Goal: Transaction & Acquisition: Purchase product/service

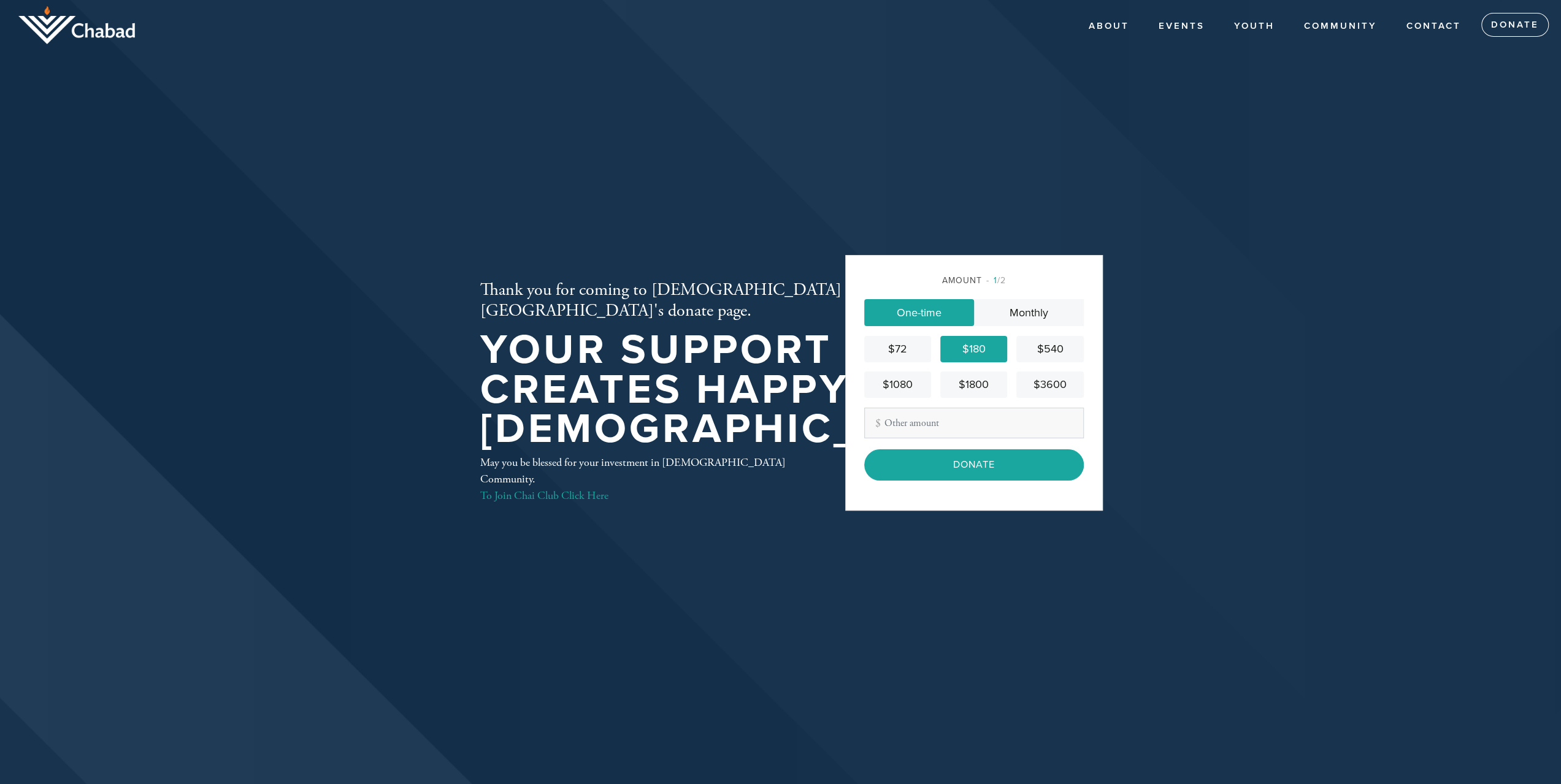
click at [975, 348] on div "$180" at bounding box center [973, 349] width 57 height 16
click at [935, 468] on input "Donate" at bounding box center [974, 464] width 220 height 31
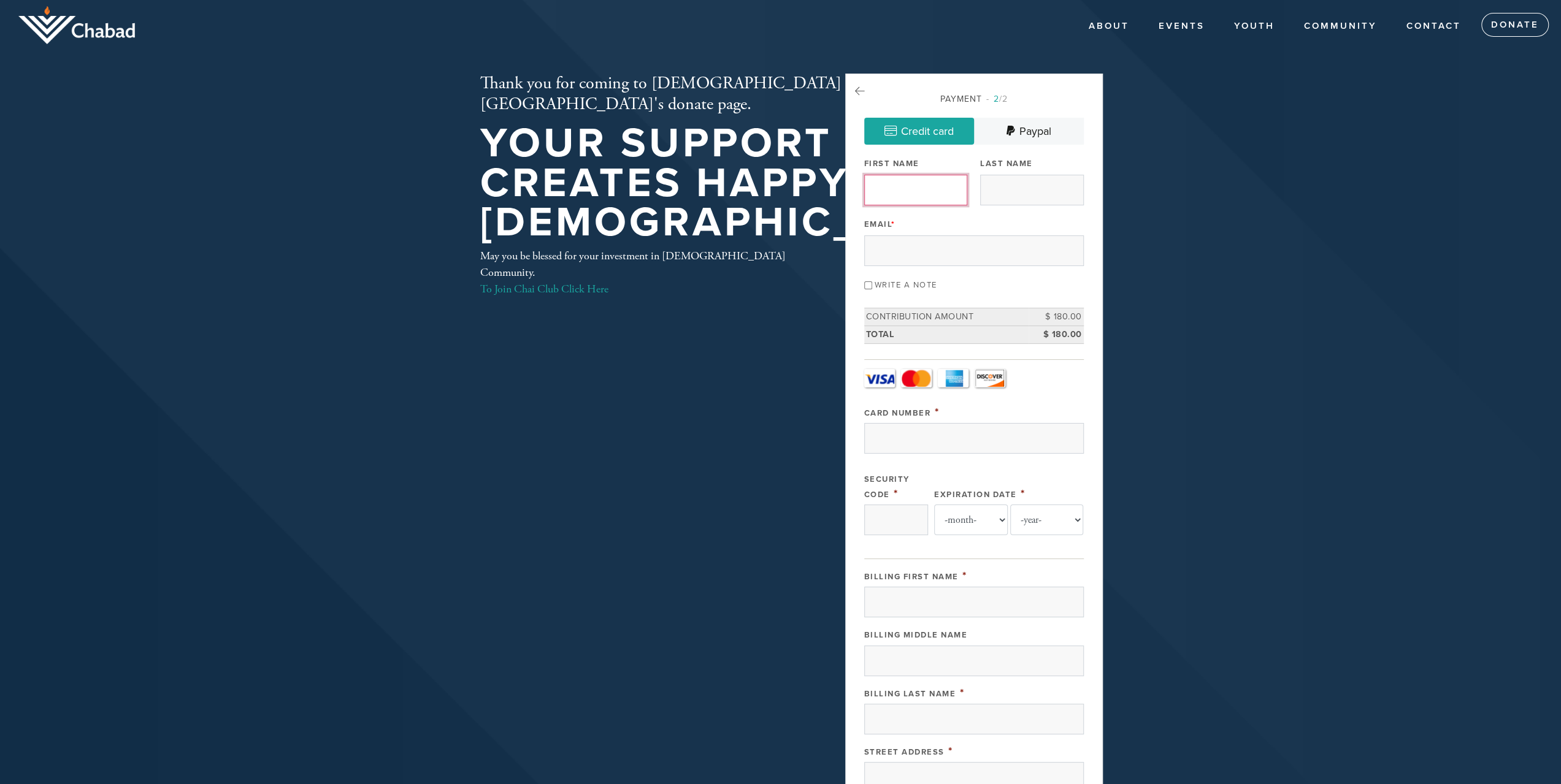
click at [909, 191] on input "First Name" at bounding box center [916, 190] width 103 height 31
click at [878, 241] on input "Email *" at bounding box center [974, 250] width 220 height 31
paste input "[EMAIL_ADDRESS][DOMAIN_NAME]"
type input "[EMAIL_ADDRESS][DOMAIN_NAME]"
click at [894, 191] on input "First Name" at bounding box center [916, 190] width 103 height 31
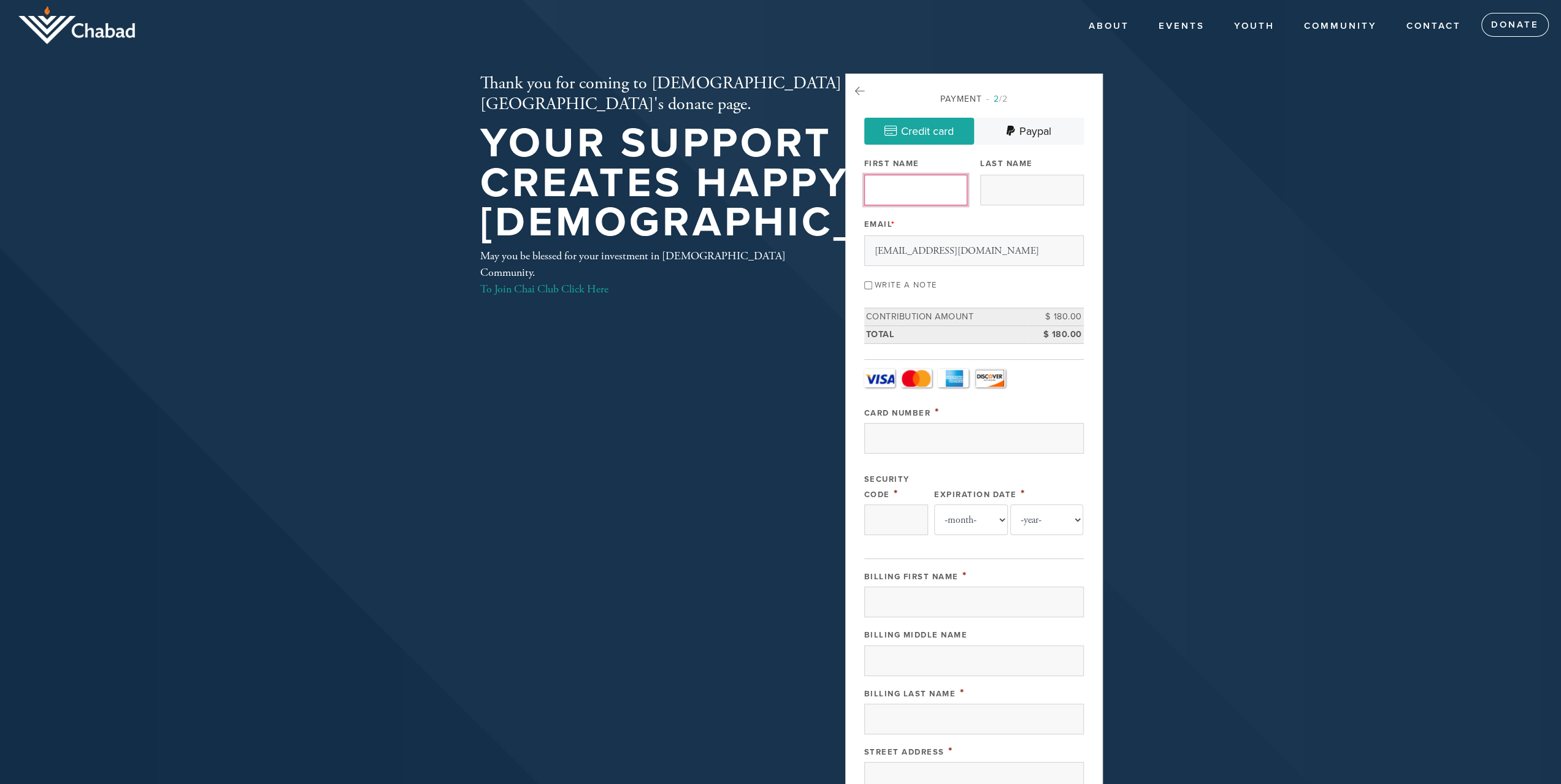
type input "[PERSON_NAME]"
type input "38 [PERSON_NAME], apt 5"
type input "[GEOGRAPHIC_DATA]"
type input "9380738"
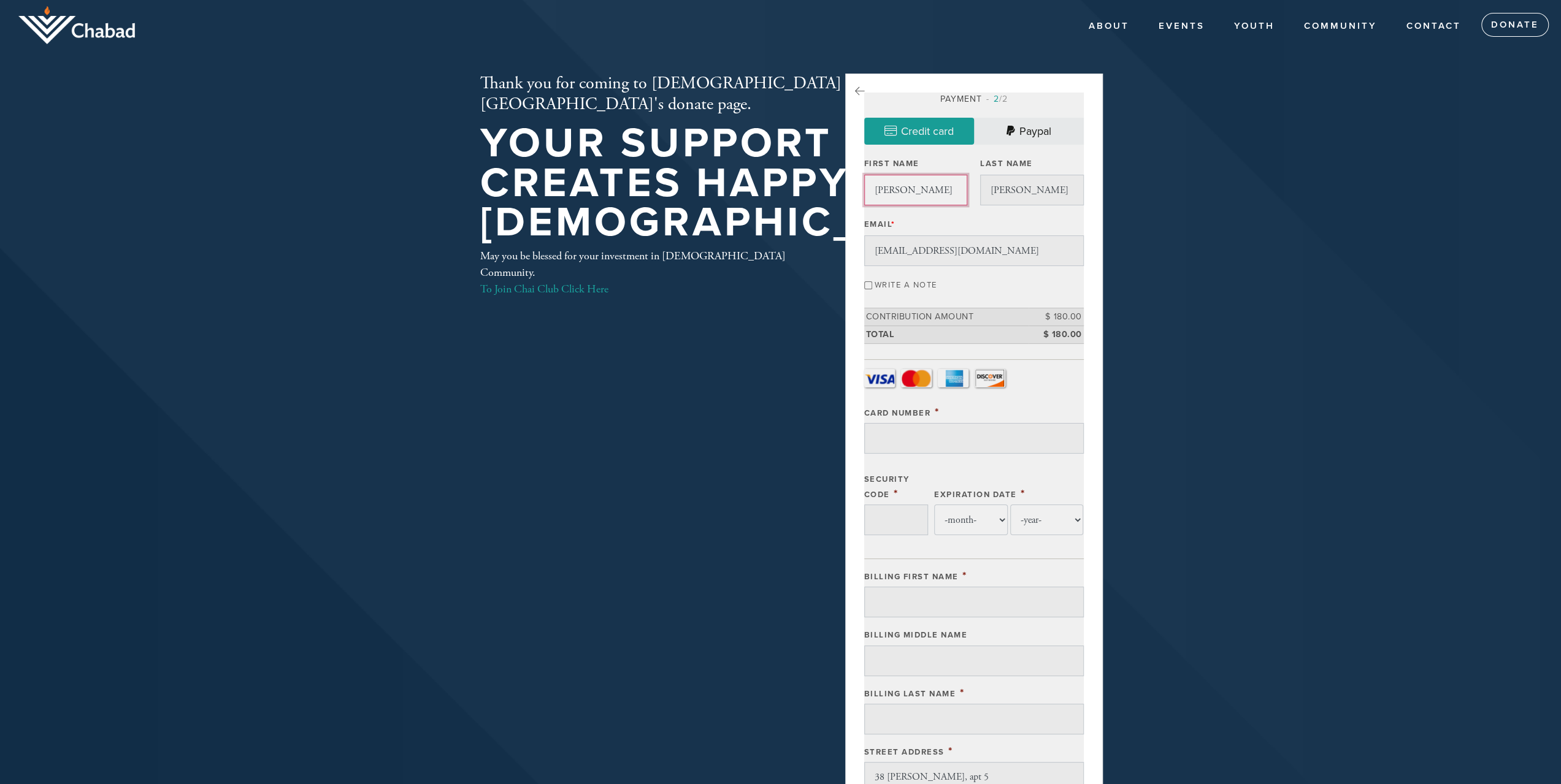
scroll to position [467, 0]
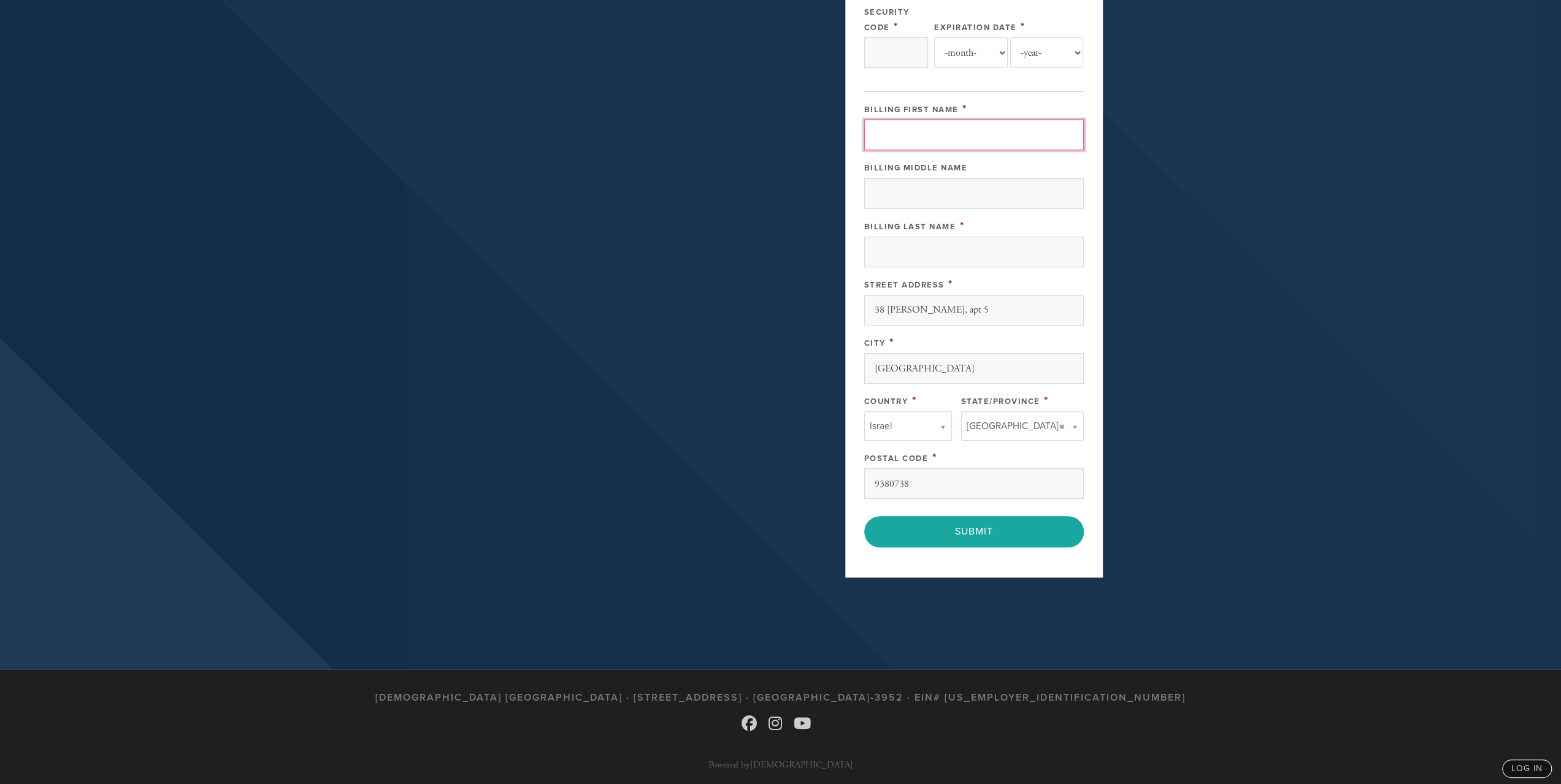
click at [928, 132] on input "Billing First Name" at bounding box center [974, 135] width 220 height 31
type input "[CREDIT_CARD_NUMBER]"
select select "2"
select select "2028"
type input "[PERSON_NAME]"
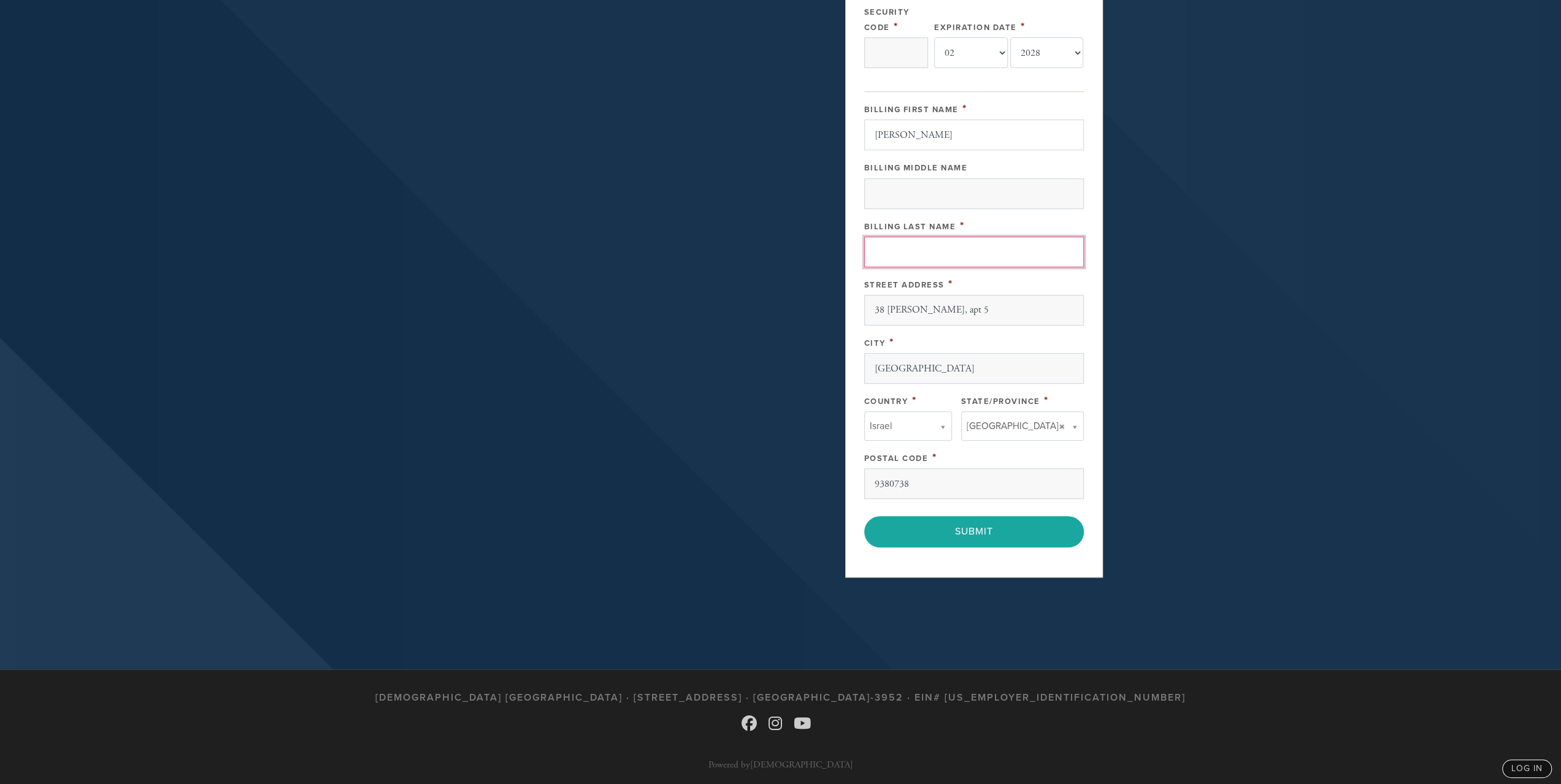
type input "[PERSON_NAME]"
click at [885, 49] on input "Security Code" at bounding box center [896, 52] width 64 height 31
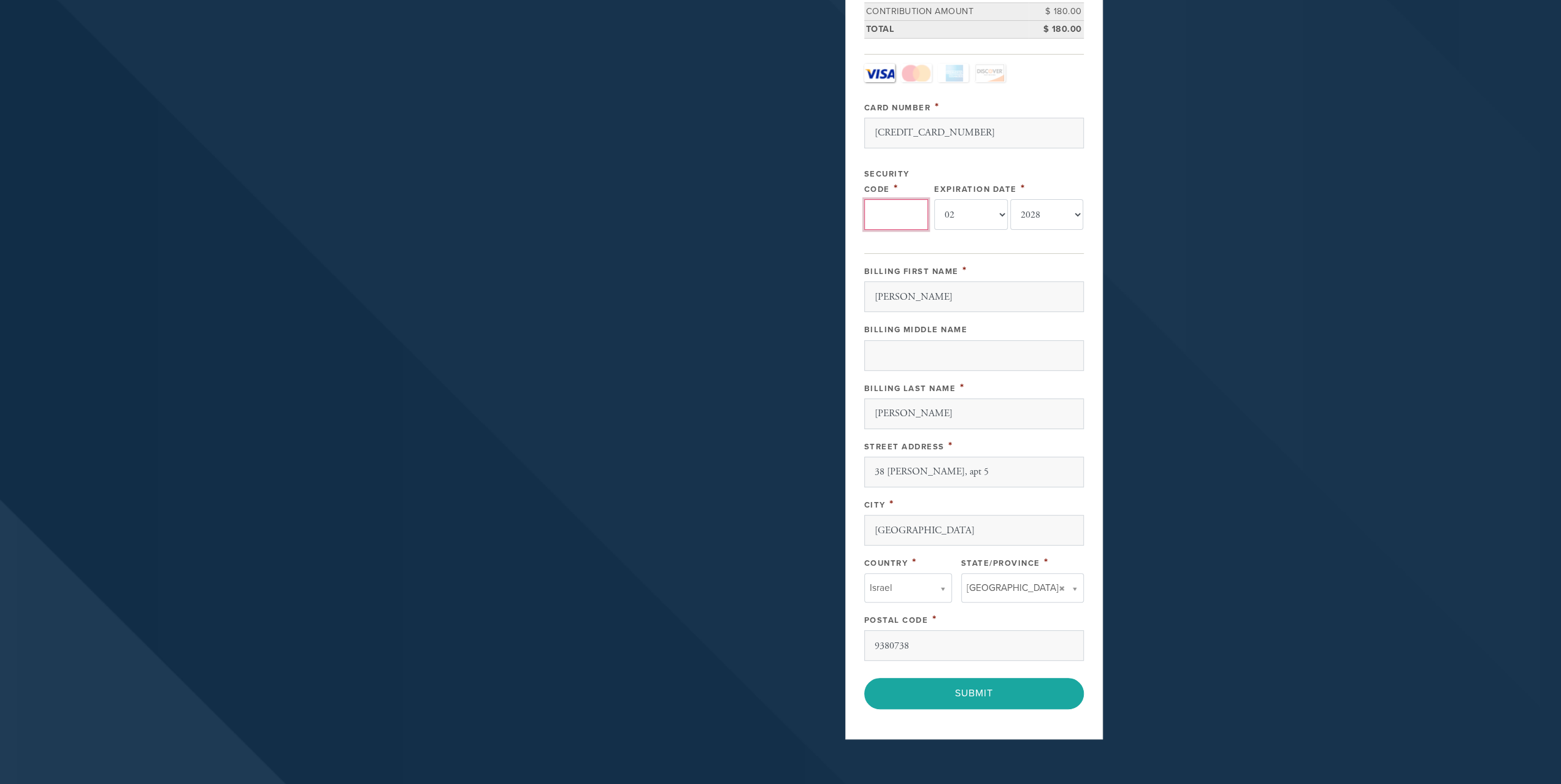
scroll to position [283, 0]
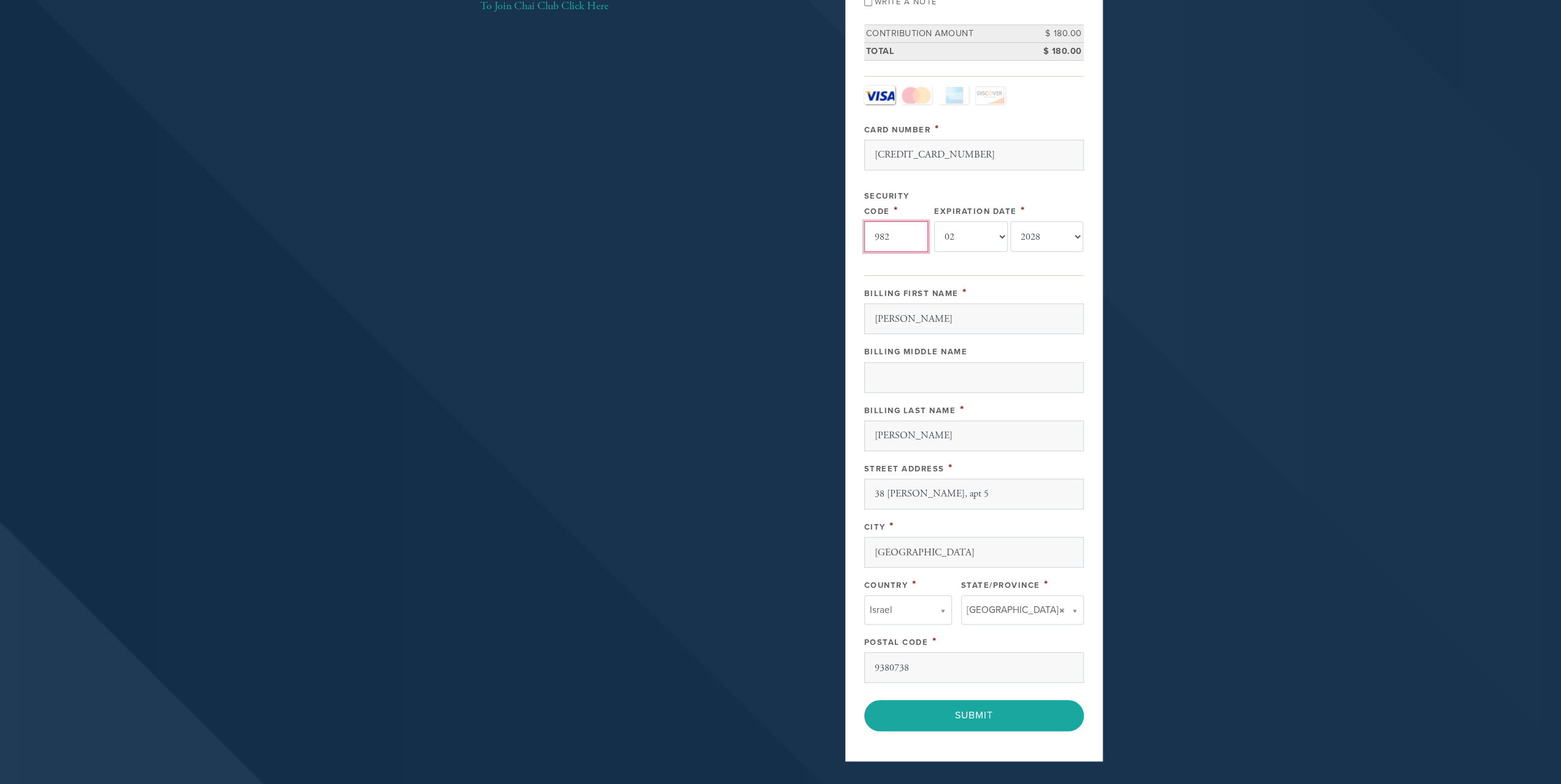
type input "982"
click at [788, 354] on div "Thank you for coming to [DEMOGRAPHIC_DATA][GEOGRAPHIC_DATA]'s donate page. Your…" at bounding box center [780, 285] width 662 height 990
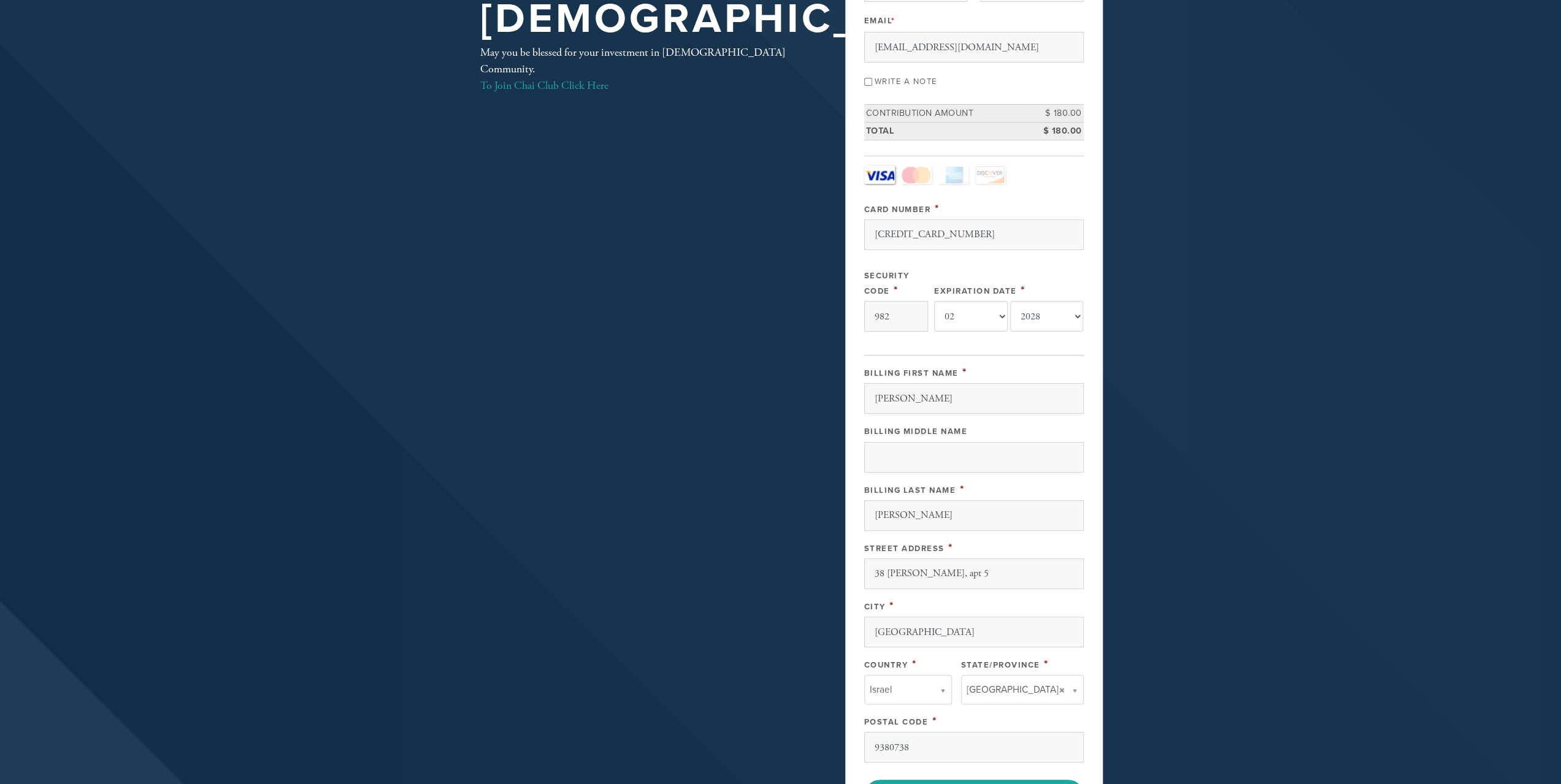
scroll to position [368, 0]
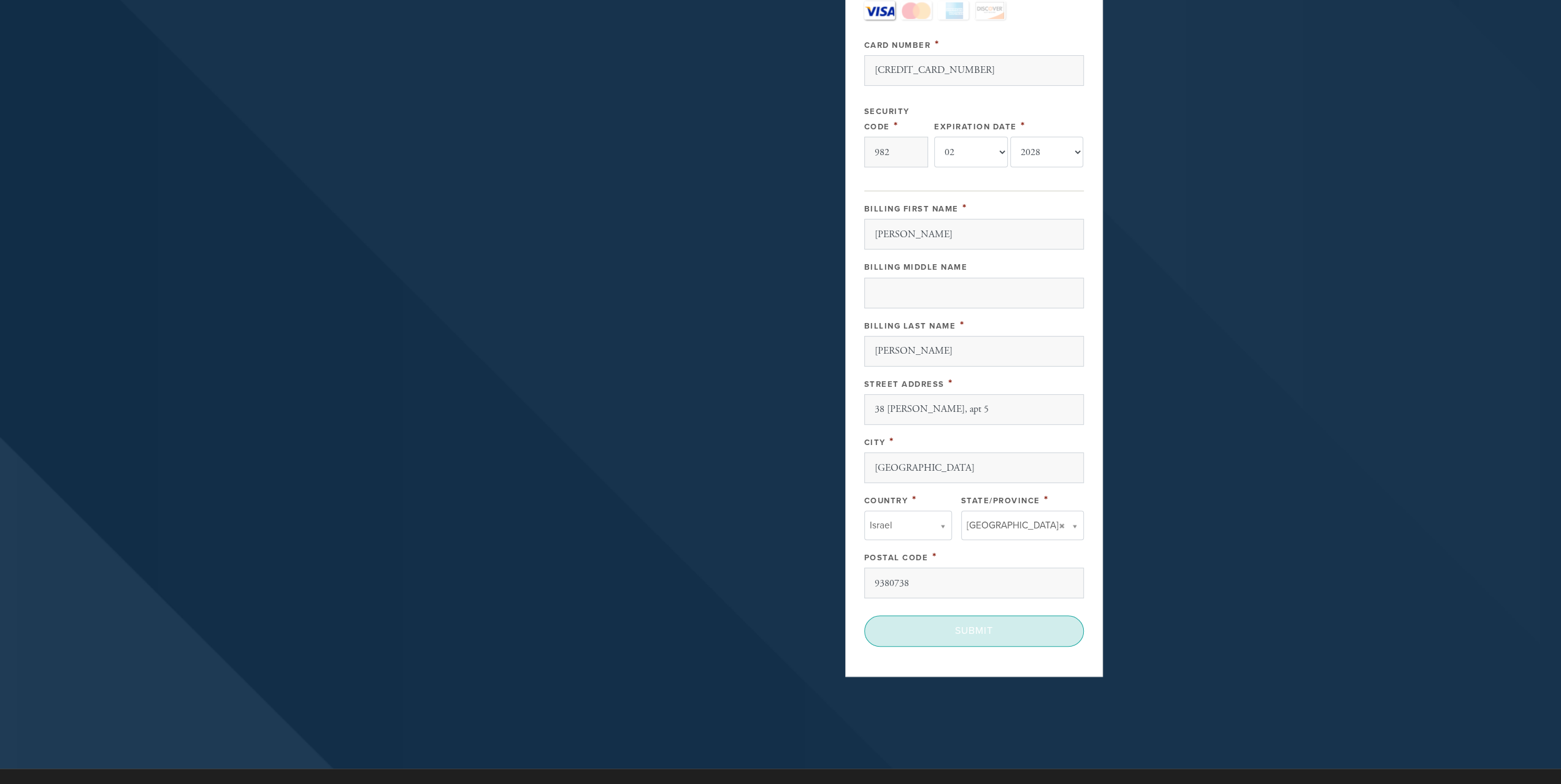
click at [987, 624] on input "Submit" at bounding box center [974, 631] width 220 height 31
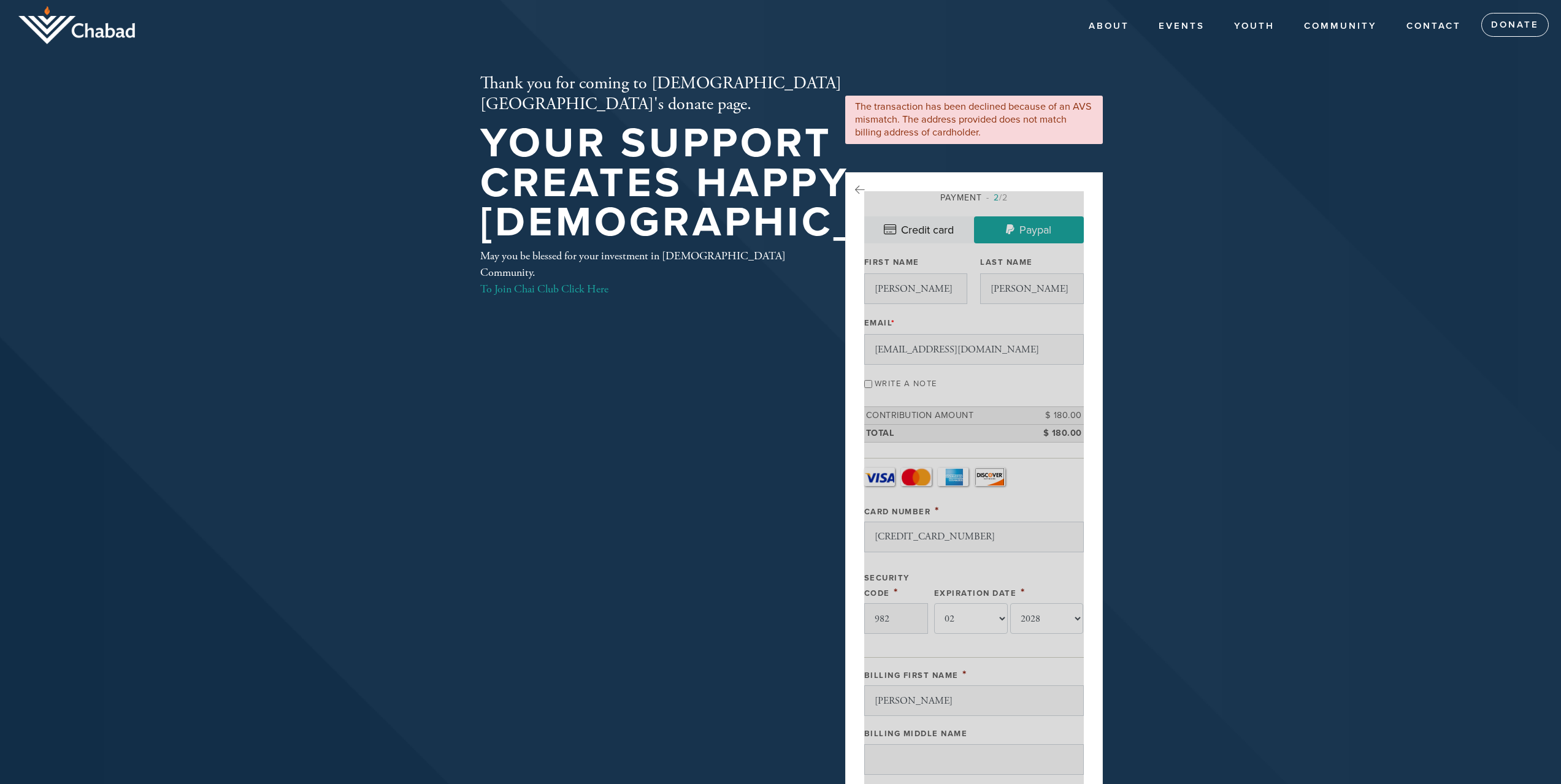
select select "2"
select select "2028"
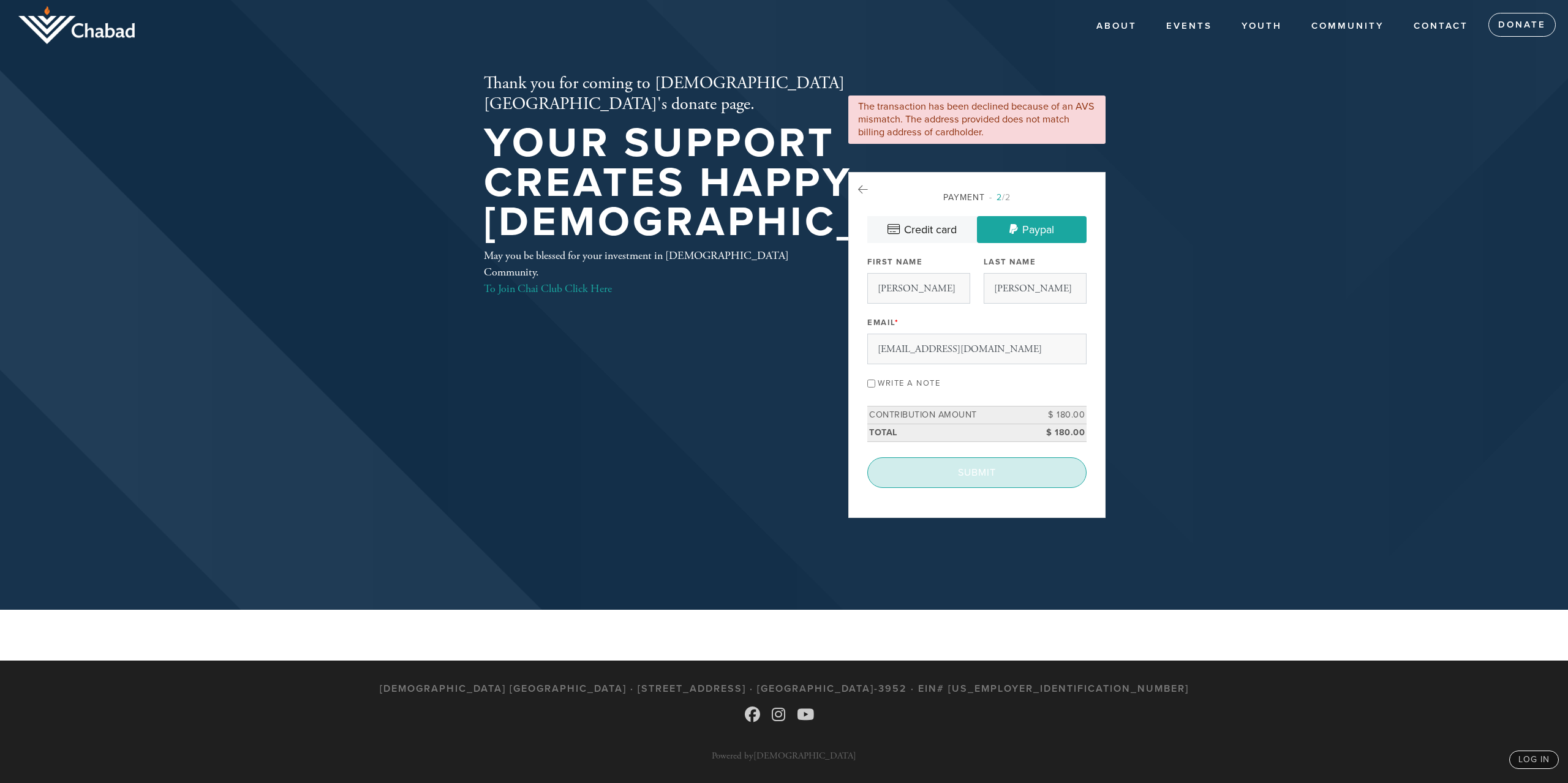
click at [950, 468] on input "Submit" at bounding box center [977, 472] width 219 height 31
click at [974, 471] on div "< Previous Page Submit" at bounding box center [977, 472] width 219 height 31
